Goal: Task Accomplishment & Management: Manage account settings

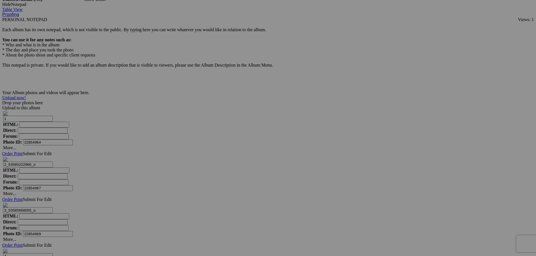
scroll to position [1616, 0]
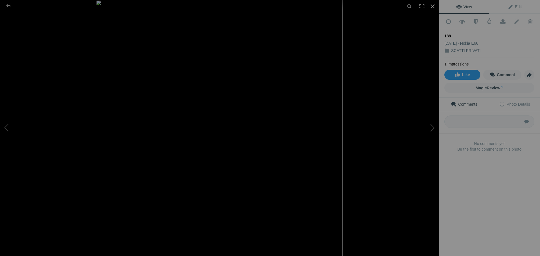
click at [433, 7] on div at bounding box center [433, 6] width 12 height 12
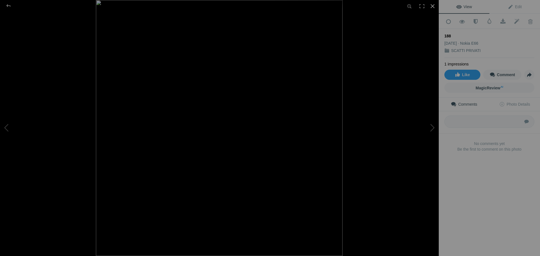
click at [433, 7] on div at bounding box center [433, 6] width 12 height 12
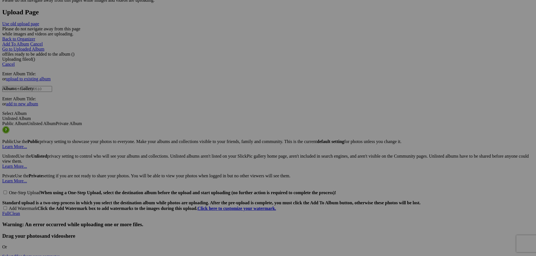
scroll to position [0, 0]
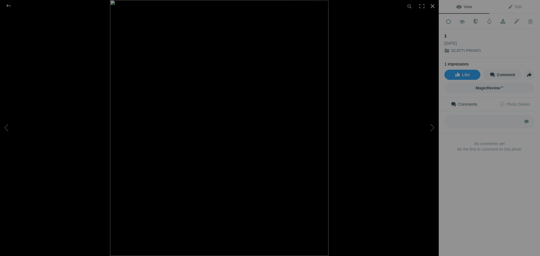
click at [434, 8] on div at bounding box center [433, 6] width 12 height 12
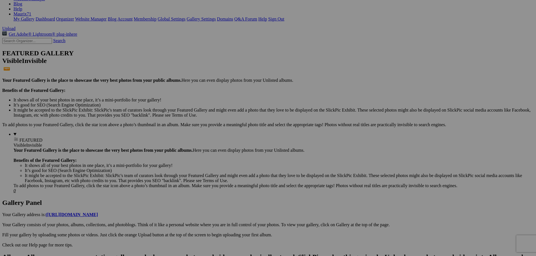
scroll to position [113, 0]
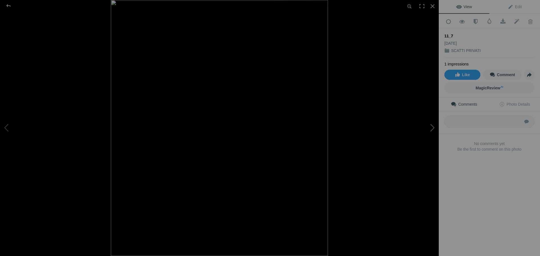
click at [430, 128] on button at bounding box center [418, 128] width 42 height 92
click at [432, 6] on div at bounding box center [433, 6] width 12 height 12
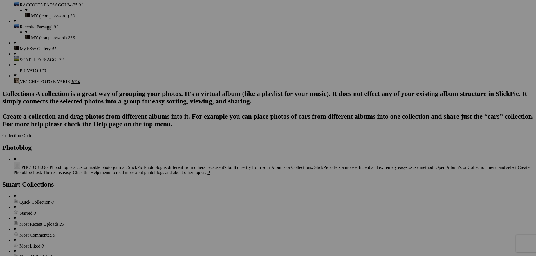
scroll to position [422, 0]
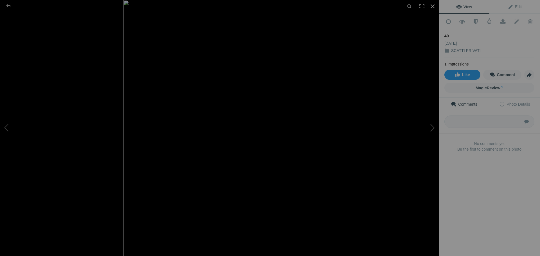
click at [433, 7] on div at bounding box center [433, 6] width 12 height 12
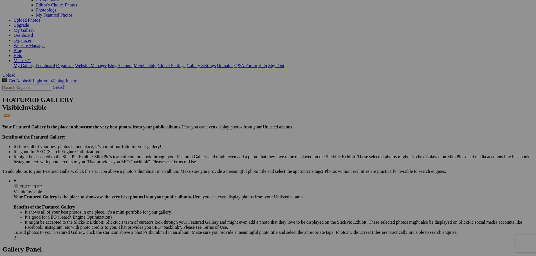
scroll to position [0, 0]
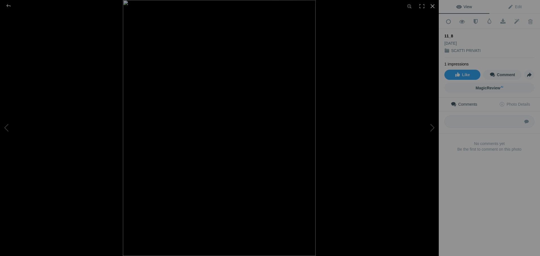
click at [430, 7] on div at bounding box center [433, 6] width 12 height 12
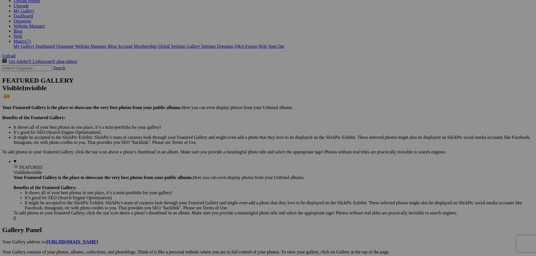
scroll to position [84, 0]
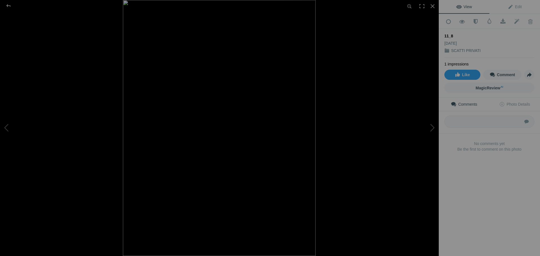
click at [218, 95] on img at bounding box center [219, 128] width 193 height 256
click at [431, 5] on div at bounding box center [433, 6] width 12 height 12
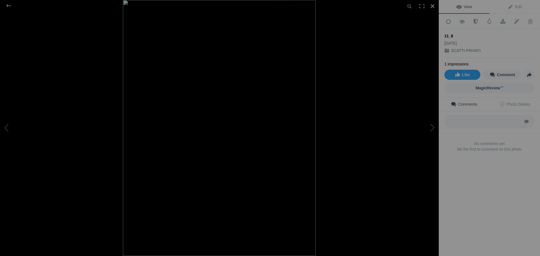
click at [431, 7] on div at bounding box center [433, 6] width 12 height 12
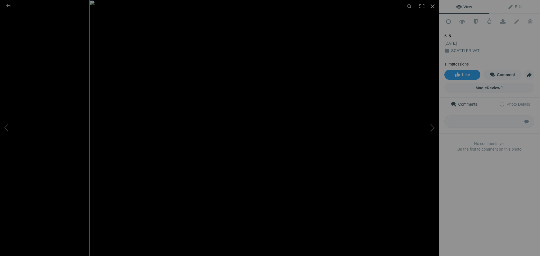
click at [434, 5] on div at bounding box center [433, 6] width 12 height 12
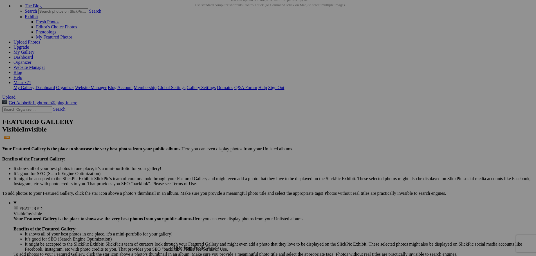
scroll to position [84, 0]
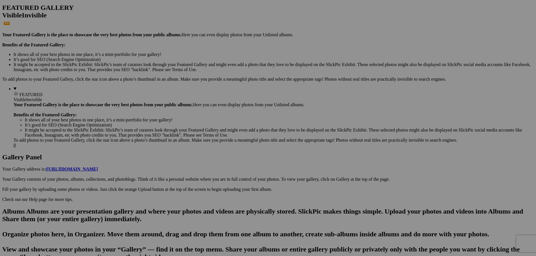
scroll to position [113, 0]
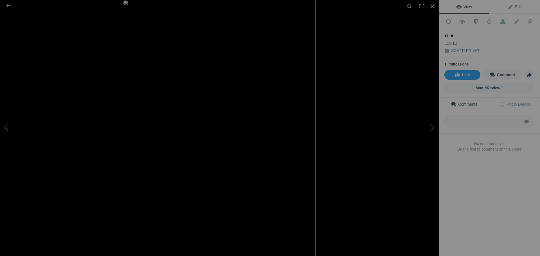
click at [433, 4] on div at bounding box center [433, 6] width 12 height 12
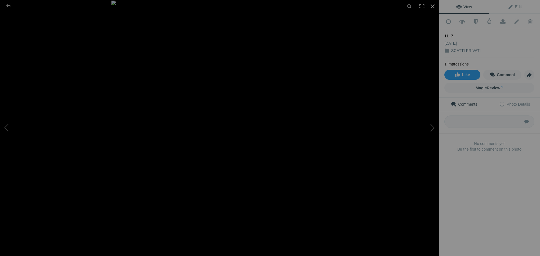
click at [433, 5] on div at bounding box center [433, 6] width 12 height 12
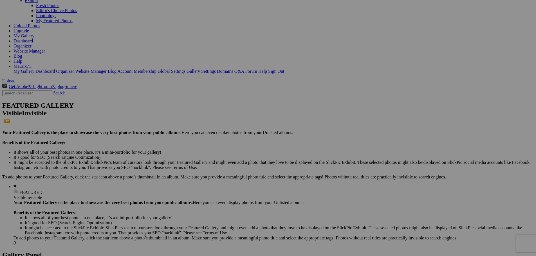
scroll to position [0, 0]
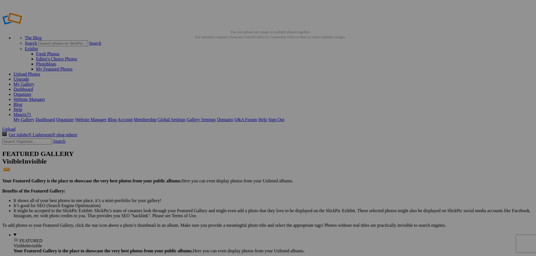
click at [33, 87] on link "Dashboard" at bounding box center [23, 89] width 19 height 5
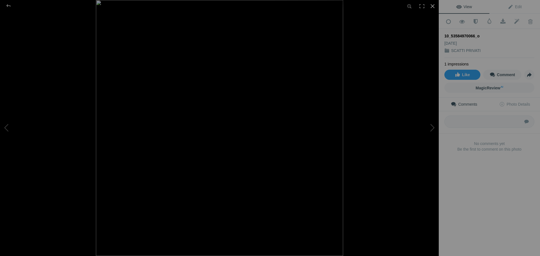
click at [434, 7] on div at bounding box center [433, 6] width 12 height 12
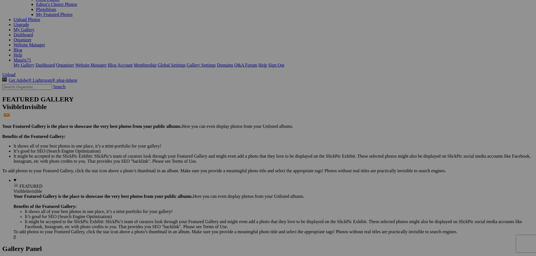
scroll to position [56, 0]
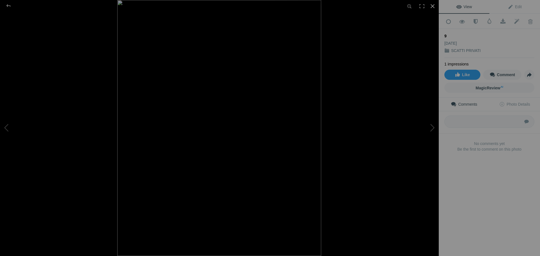
click at [437, 6] on div at bounding box center [433, 6] width 12 height 12
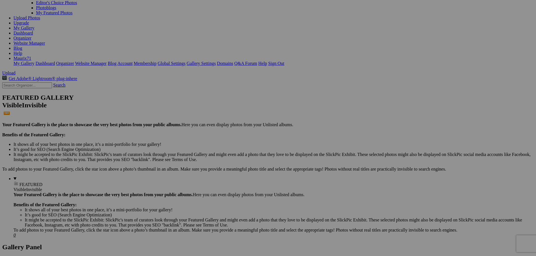
scroll to position [0, 0]
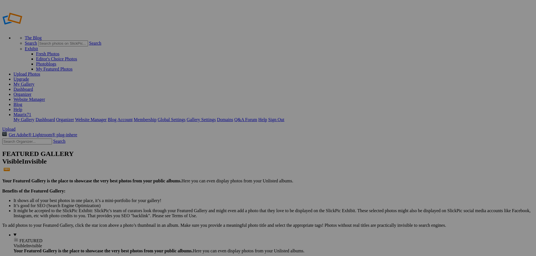
type input "SCATTI PRIVATI"
drag, startPoint x: 136, startPoint y: 109, endPoint x: 241, endPoint y: 117, distance: 105.0
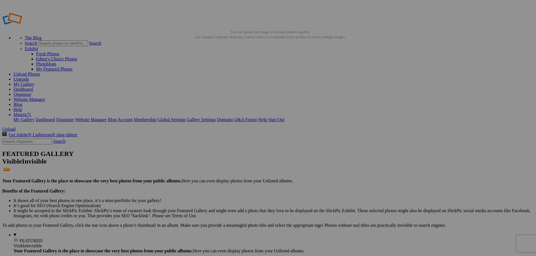
type input "9"
click at [231, 167] on span "Yes" at bounding box center [227, 165] width 6 height 5
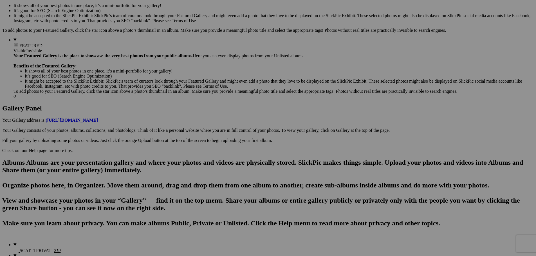
scroll to position [197, 0]
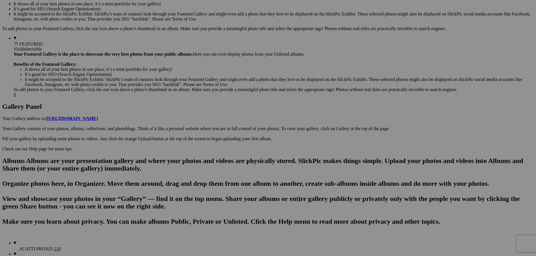
drag, startPoint x: 38, startPoint y: 147, endPoint x: 34, endPoint y: 147, distance: 3.7
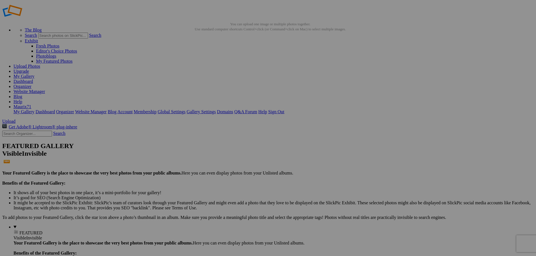
scroll to position [0, 0]
